Goal: Information Seeking & Learning: Learn about a topic

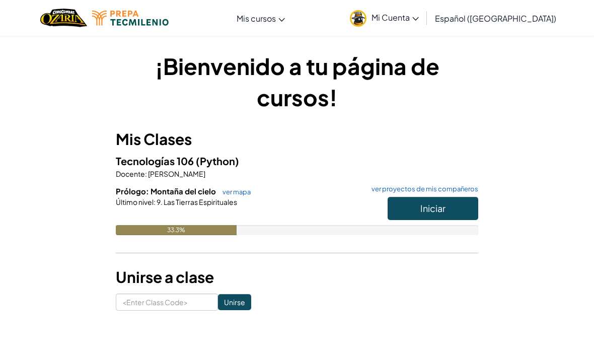
click at [439, 205] on span "Iniciar" at bounding box center [432, 208] width 25 height 12
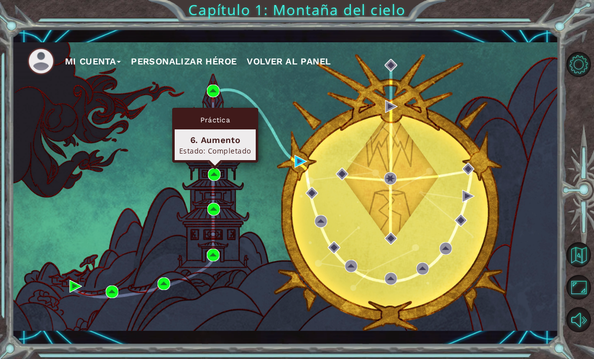
click at [290, 96] on div "Mi Cuenta Personalizar héroe Volver al panel" at bounding box center [285, 186] width 547 height 289
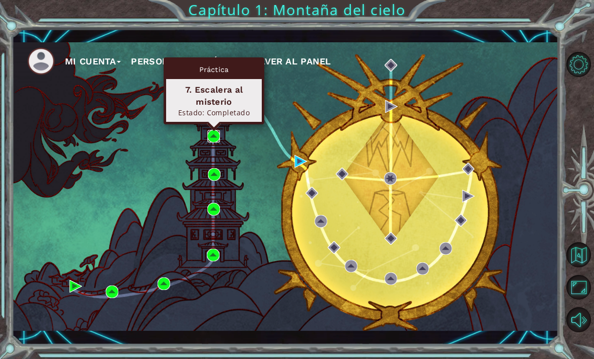
click at [219, 137] on img at bounding box center [213, 136] width 13 height 13
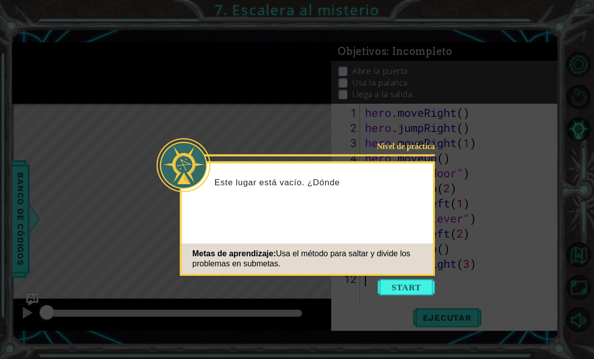
click at [403, 288] on button "Start" at bounding box center [406, 287] width 57 height 16
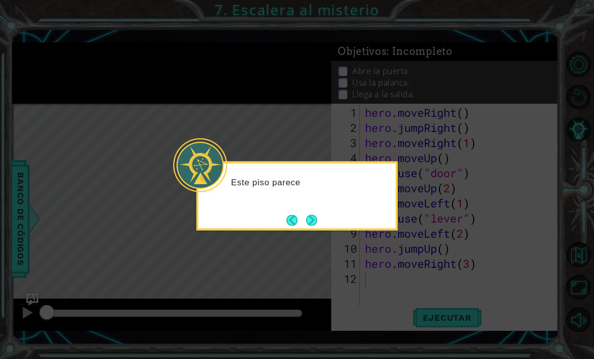
click at [317, 226] on button "Next" at bounding box center [311, 220] width 11 height 11
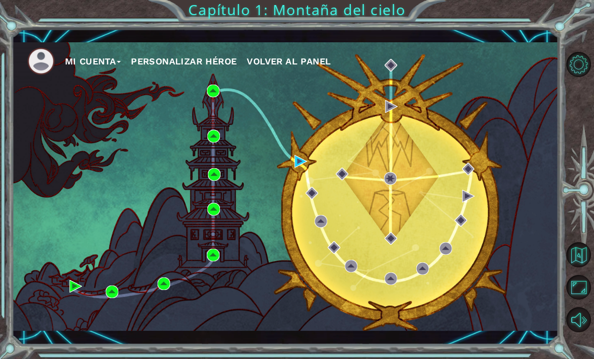
click at [228, 175] on div "Mi Cuenta Personalizar héroe Volver al panel" at bounding box center [285, 186] width 547 height 289
